Goal: Navigation & Orientation: Find specific page/section

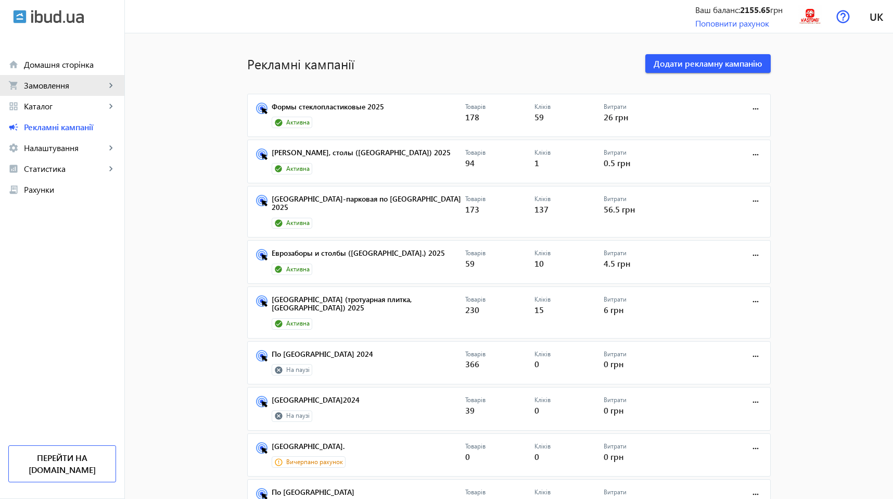
click at [69, 86] on span "Замовлення" at bounding box center [65, 85] width 82 height 10
click at [54, 80] on span "Замовлення" at bounding box center [65, 85] width 82 height 10
